Goal: Download file/media

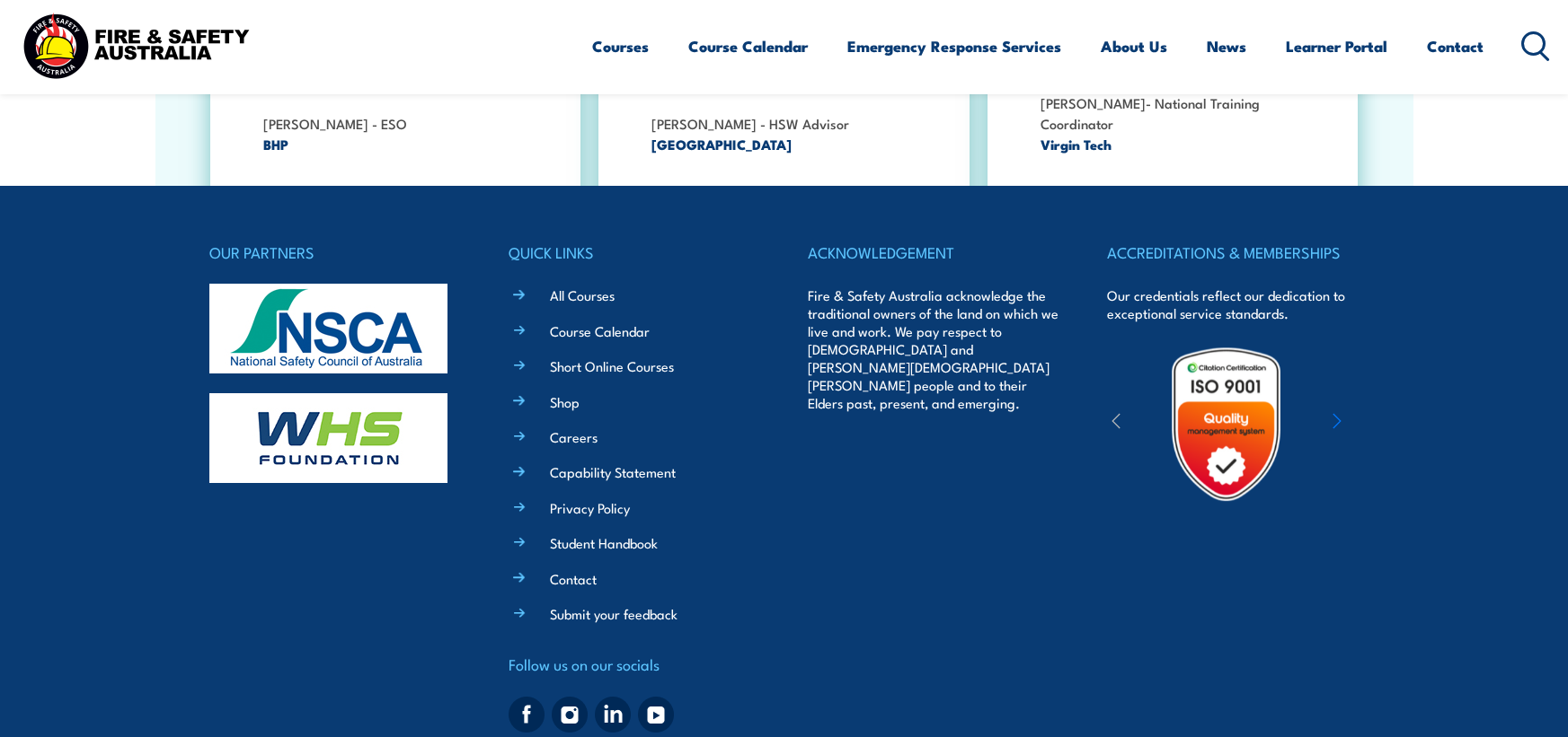
scroll to position [3320, 0]
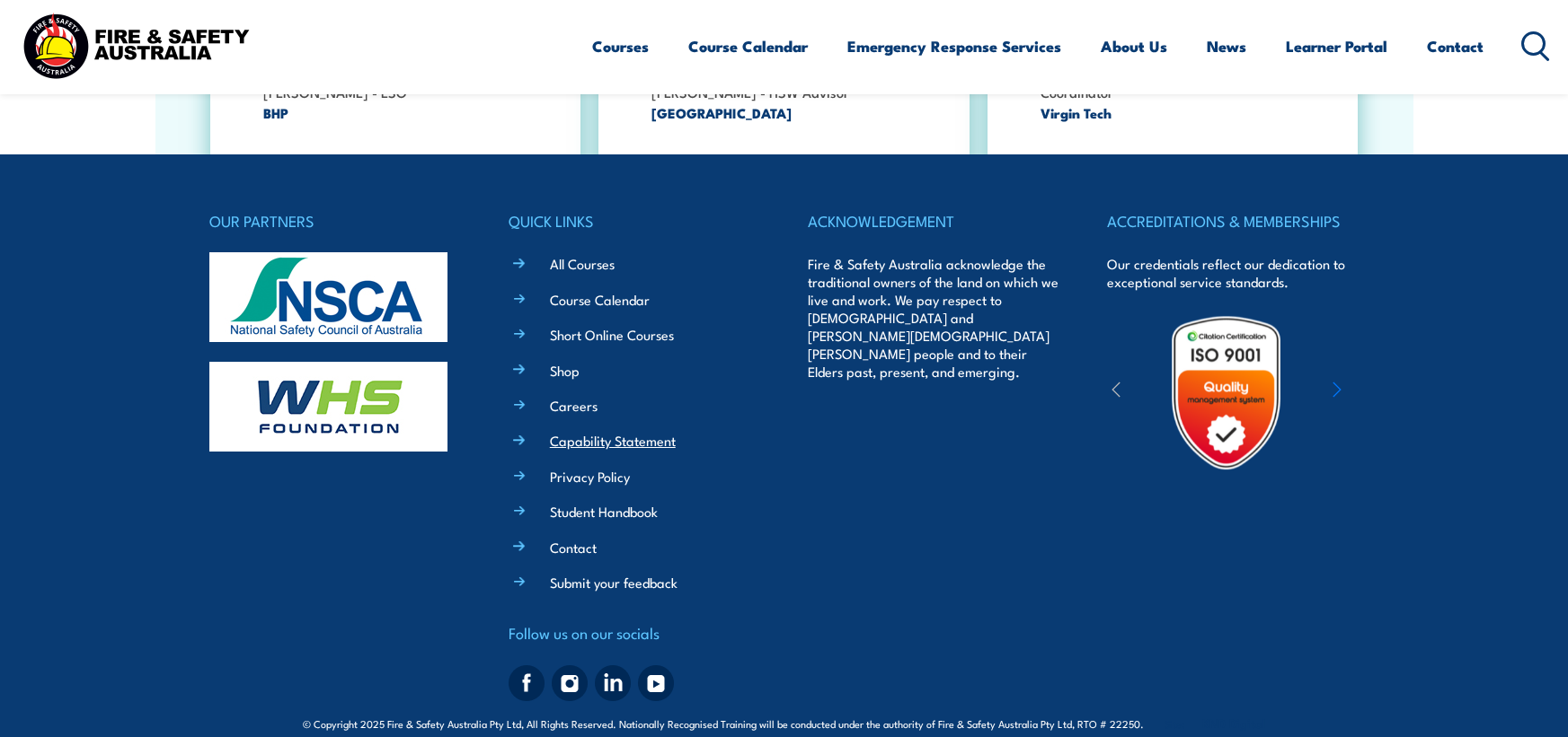
click at [631, 431] on link "Capability Statement" at bounding box center [613, 440] width 126 height 19
click at [637, 502] on link "Student Handbook" at bounding box center [604, 511] width 108 height 19
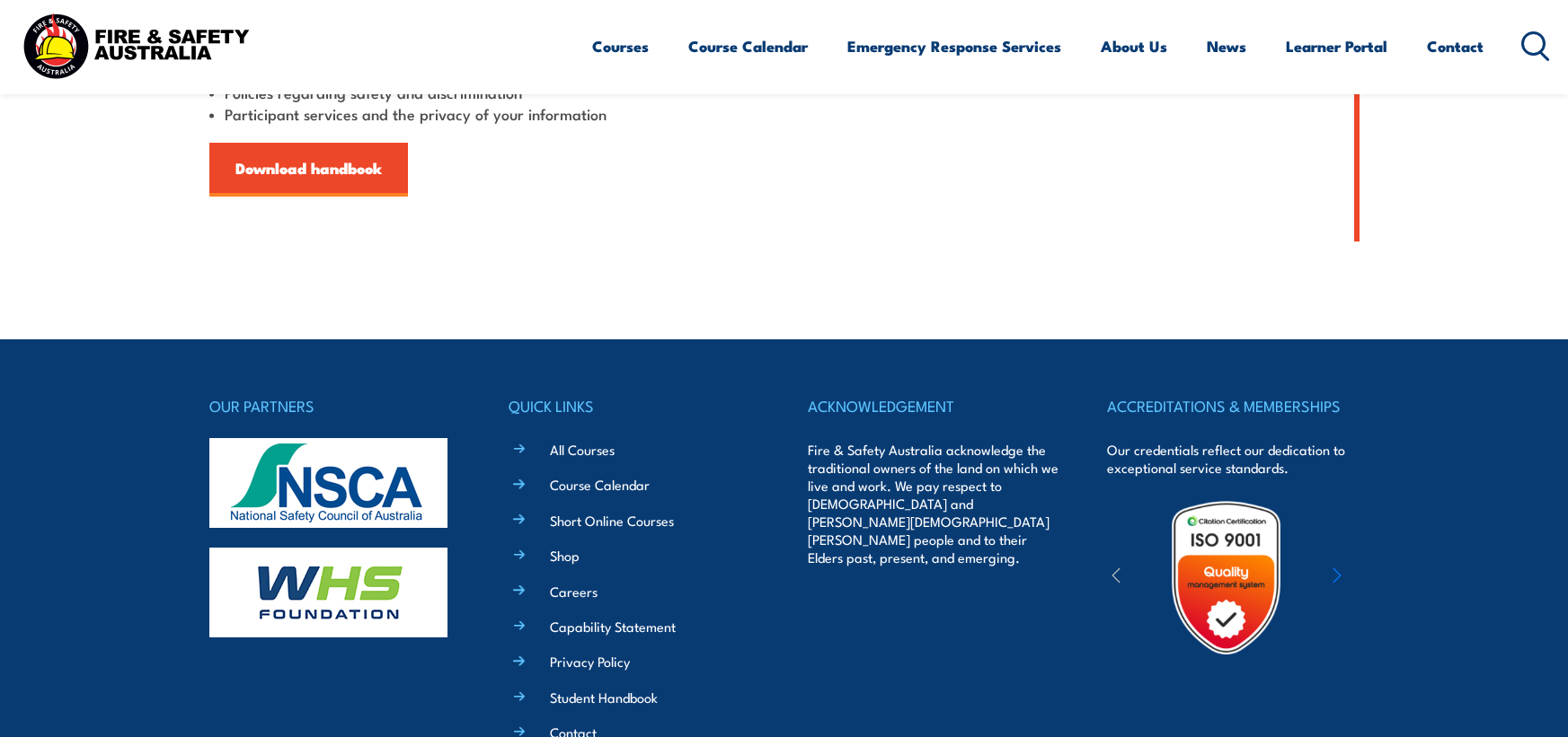
scroll to position [640, 0]
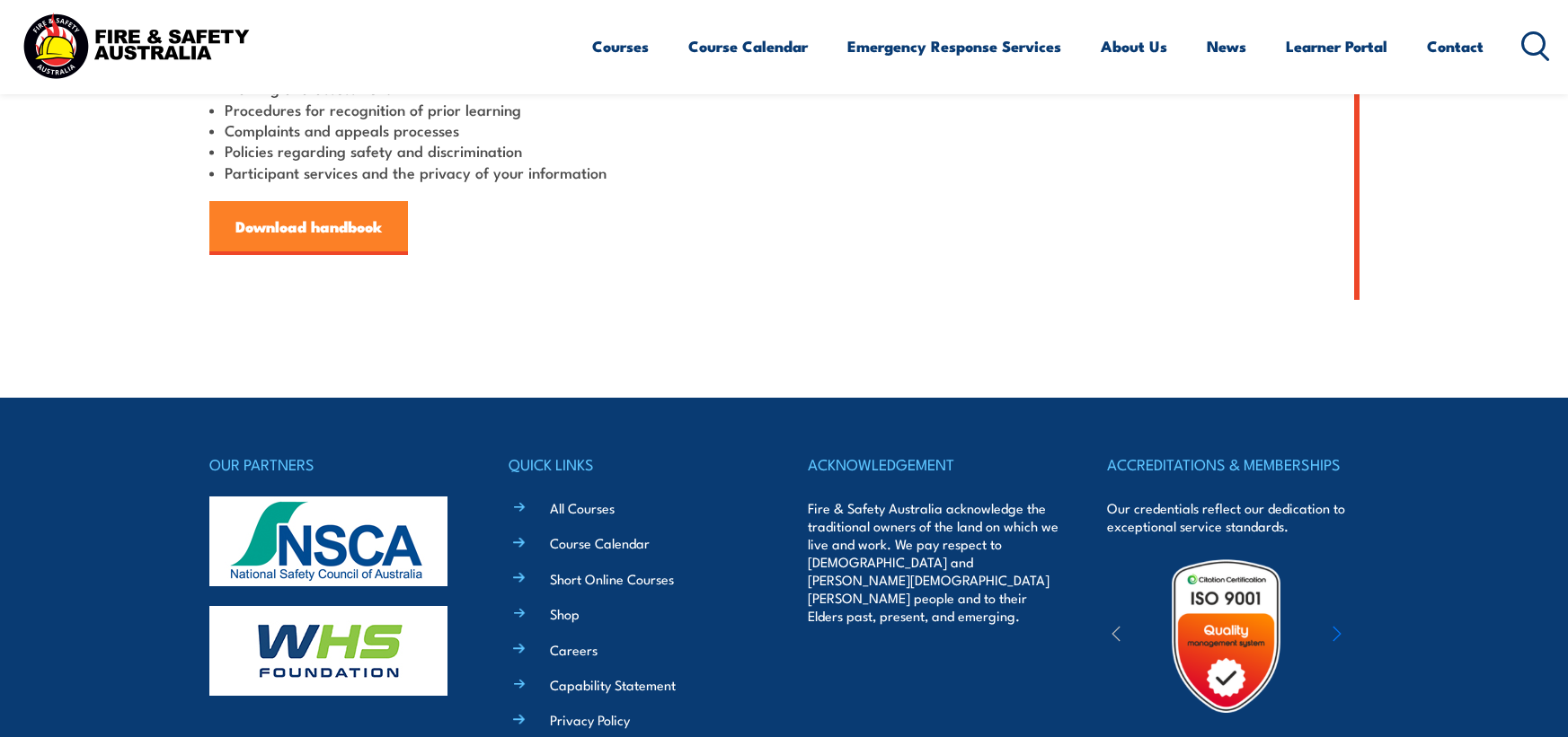
click at [362, 250] on link "Download handbook" at bounding box center [309, 227] width 198 height 54
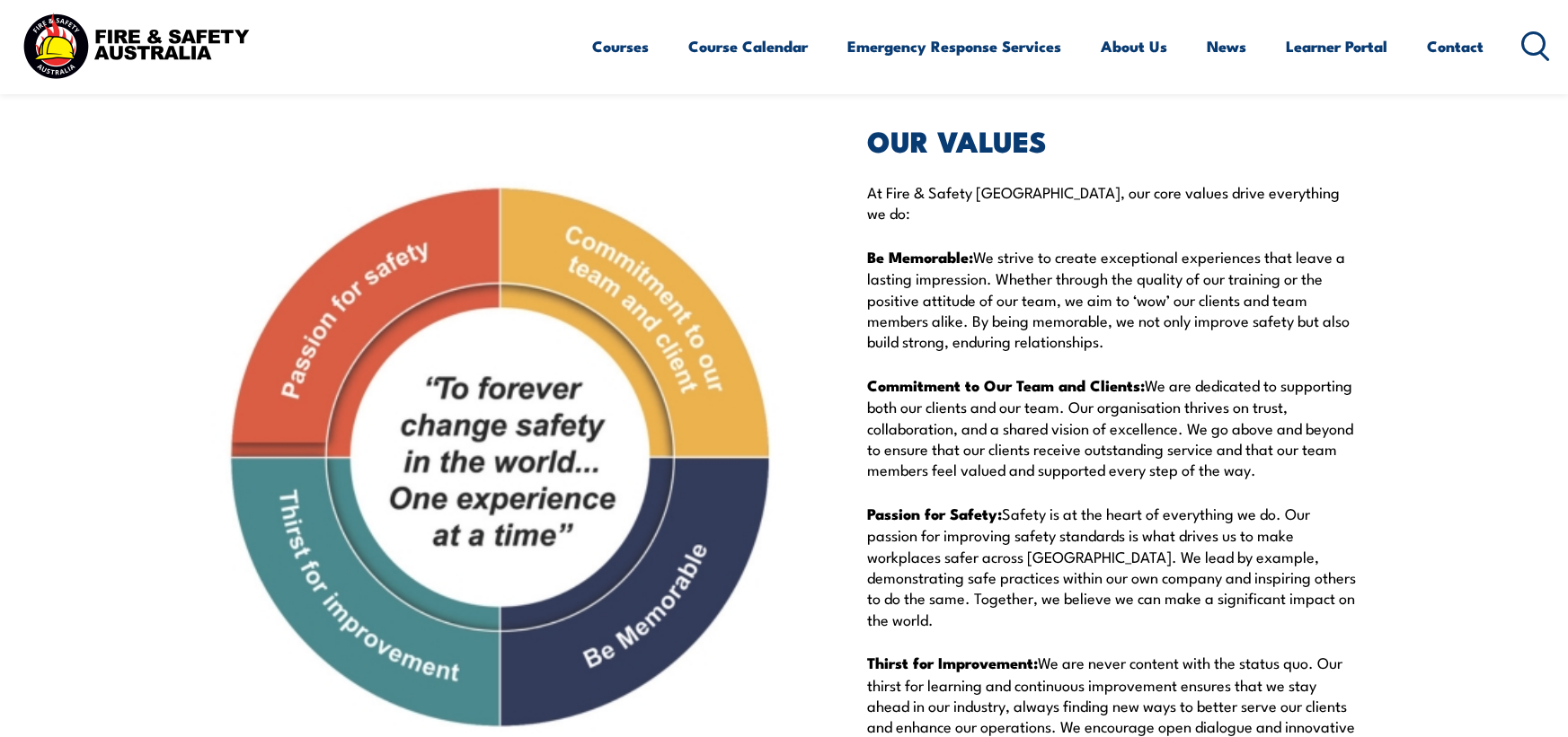
scroll to position [1975, 0]
